Goal: Task Accomplishment & Management: Complete application form

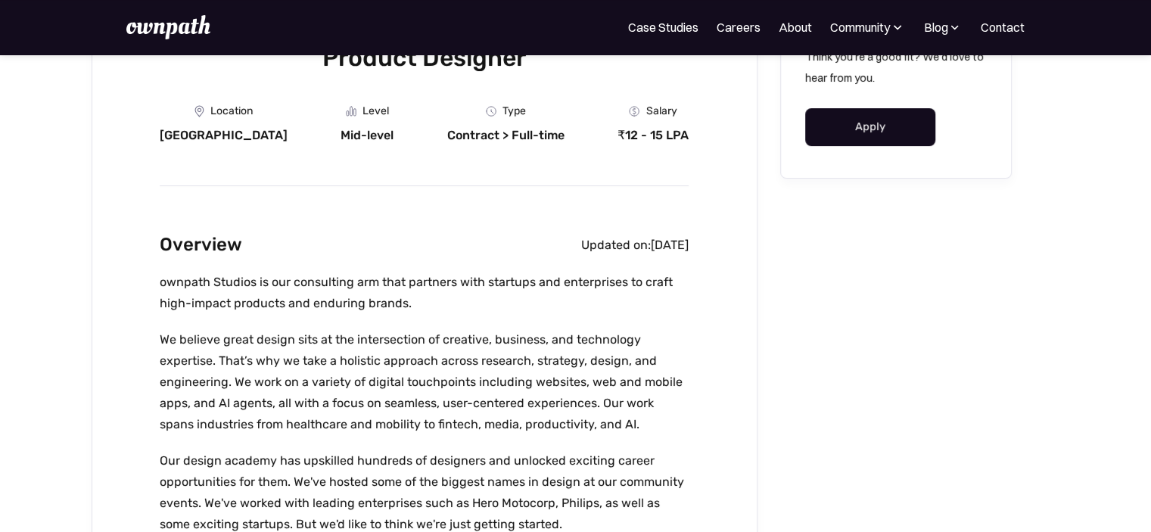
scroll to position [233, 0]
drag, startPoint x: 586, startPoint y: 132, endPoint x: 298, endPoint y: 116, distance: 288.0
click at [298, 116] on div "Location Bangalore Level Mid-level Department Type Contract > Full-time Salary …" at bounding box center [424, 124] width 529 height 38
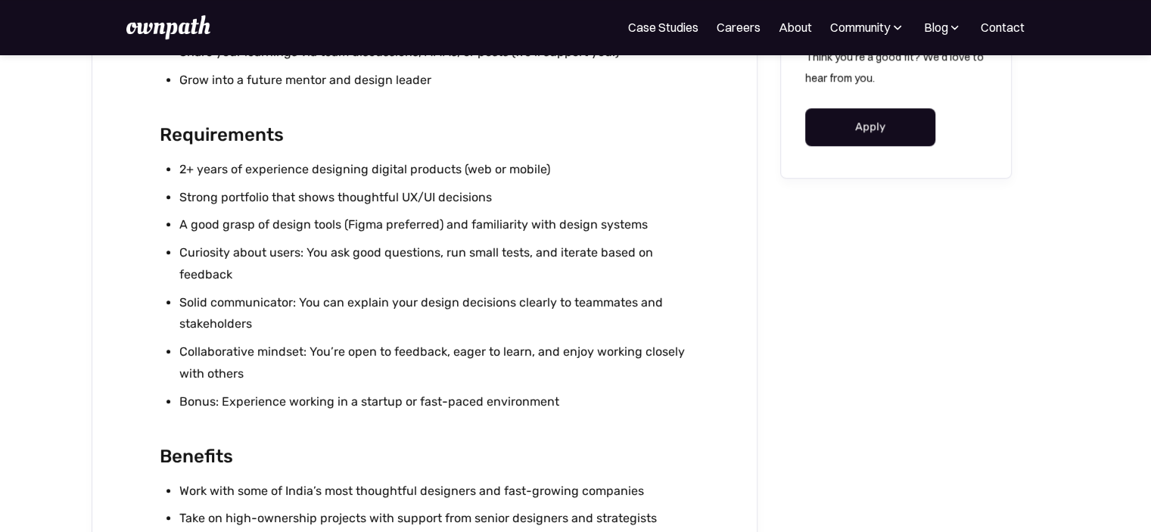
scroll to position [1406, 0]
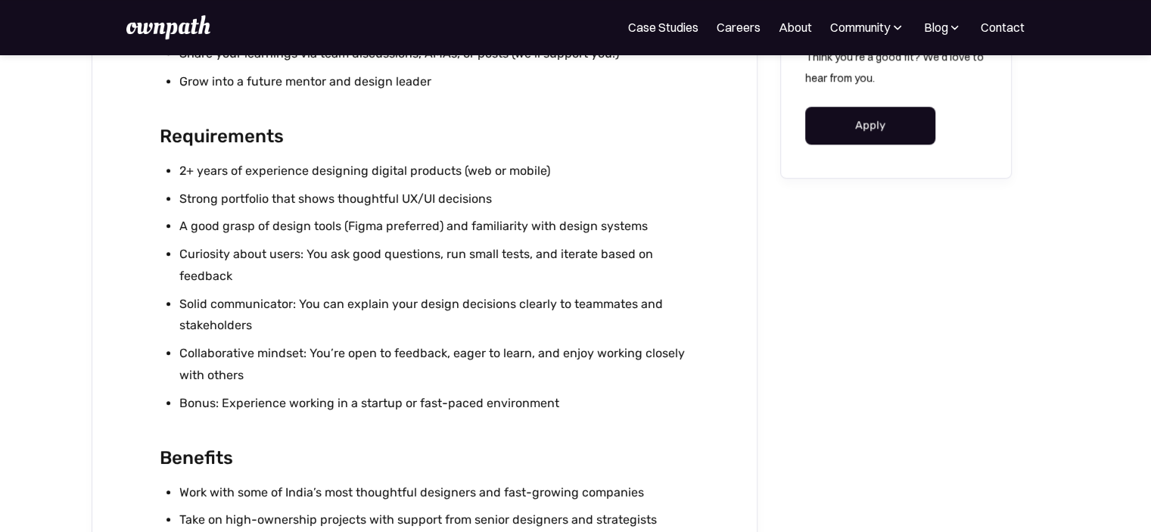
click at [817, 125] on link "Apply" at bounding box center [870, 126] width 131 height 38
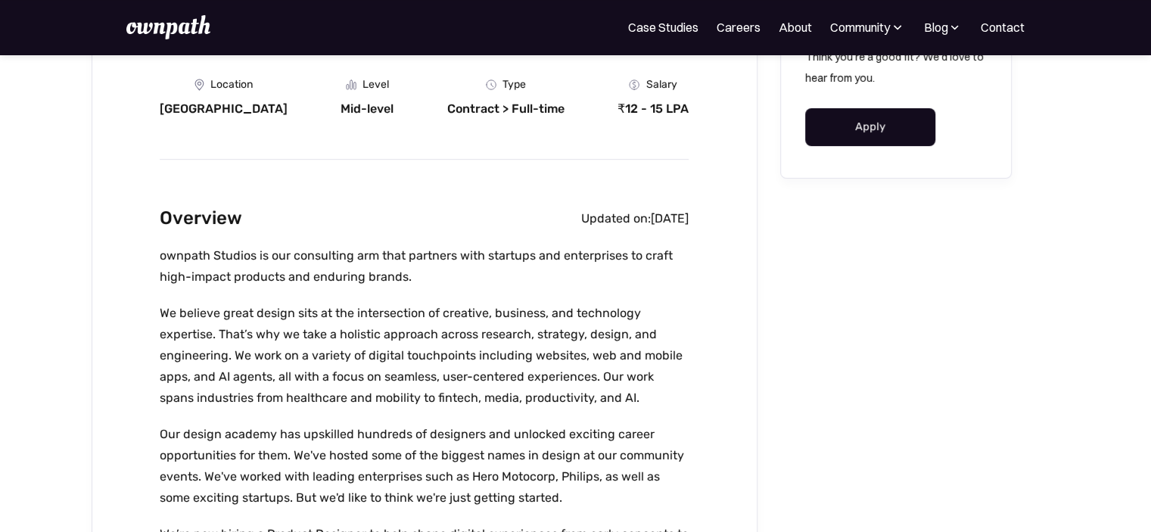
scroll to position [0, 0]
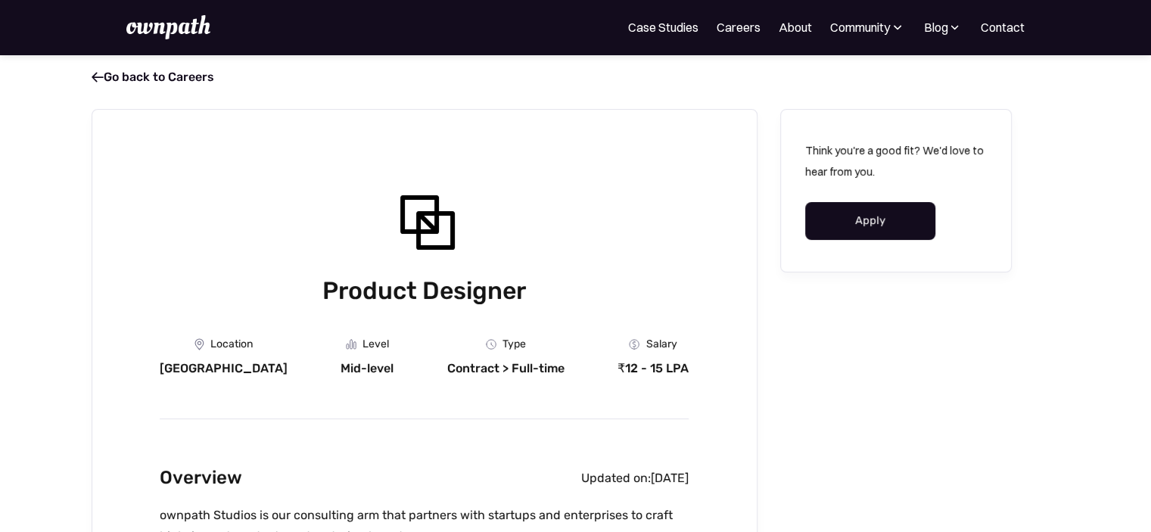
click at [189, 29] on img at bounding box center [167, 27] width 83 height 24
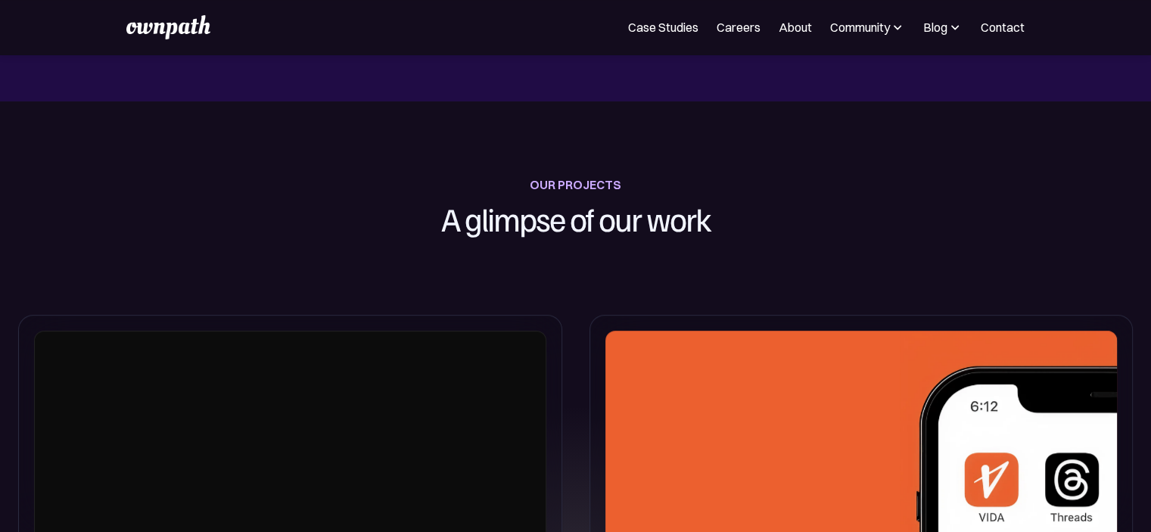
scroll to position [312, 0]
